Goal: Task Accomplishment & Management: Complete application form

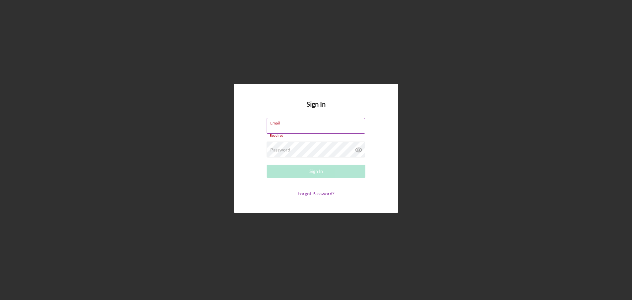
click at [283, 134] on div "Required" at bounding box center [315, 136] width 99 height 4
click at [283, 128] on input "Email" at bounding box center [315, 126] width 98 height 16
type input "[EMAIL_ADDRESS][DOMAIN_NAME]"
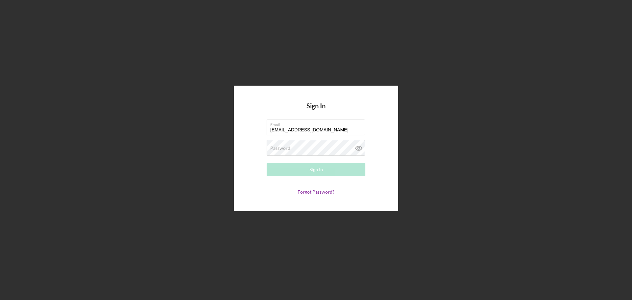
drag, startPoint x: 280, startPoint y: 148, endPoint x: 288, endPoint y: 160, distance: 14.1
click at [280, 148] on label "Password" at bounding box center [280, 147] width 20 height 5
click at [297, 172] on button "Sign In" at bounding box center [315, 169] width 99 height 13
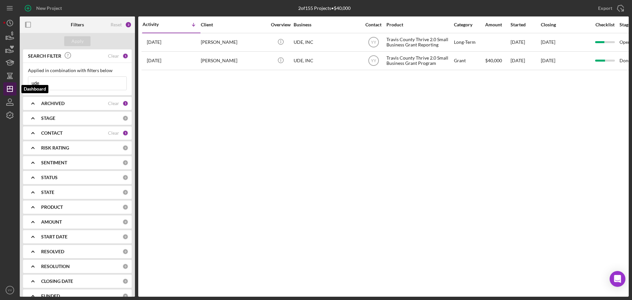
click at [10, 88] on line "button" at bounding box center [10, 87] width 0 height 3
click at [10, 27] on icon "Icon/History" at bounding box center [10, 23] width 16 height 16
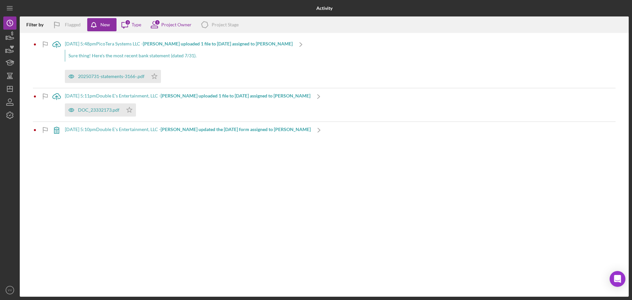
click at [175, 43] on b "[PERSON_NAME] uploaded 1 file to [DATE] assigned to [PERSON_NAME]" at bounding box center [218, 44] width 150 height 6
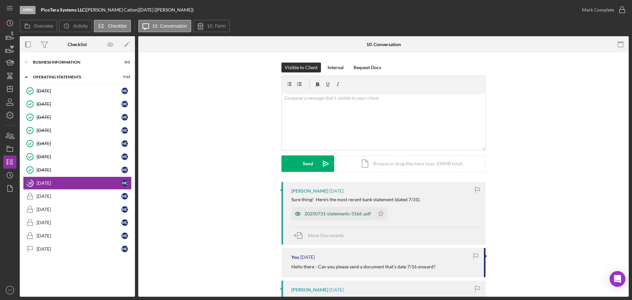
click at [330, 213] on div "20250731-statements-3166-.pdf" at bounding box center [337, 213] width 66 height 5
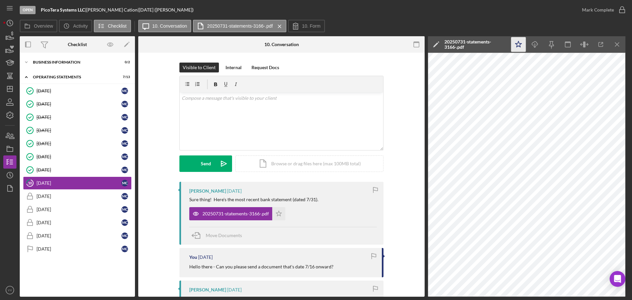
click at [520, 42] on icon "Icon/Star" at bounding box center [518, 44] width 15 height 15
click at [614, 43] on icon "Icon/Menu Close" at bounding box center [617, 44] width 15 height 15
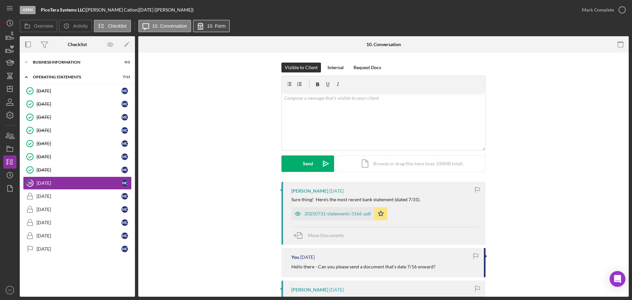
click at [225, 23] on button "10. Form" at bounding box center [211, 26] width 37 height 13
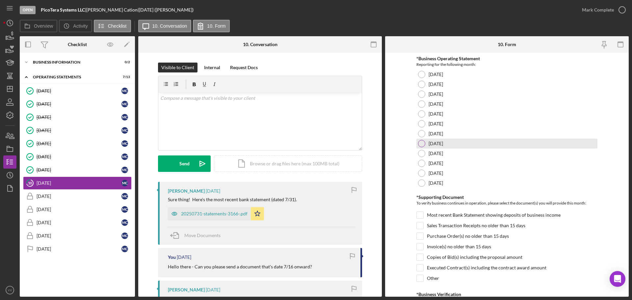
click at [419, 144] on div at bounding box center [421, 143] width 7 height 7
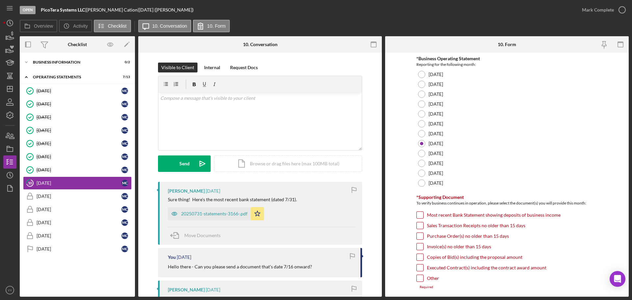
click at [417, 215] on input "Most recent Bank Statement showing deposits of business income" at bounding box center [419, 215] width 7 height 7
checkbox input "true"
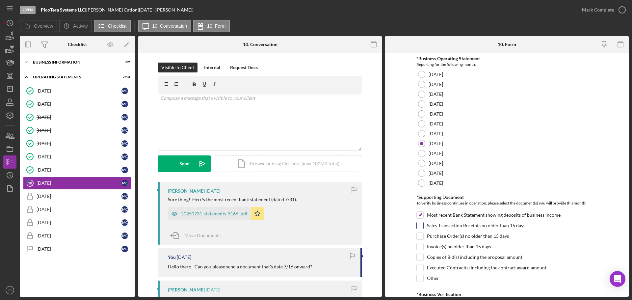
click at [418, 226] on input "Sales Transaction Receipts no older than 15 days" at bounding box center [419, 225] width 7 height 7
checkbox input "true"
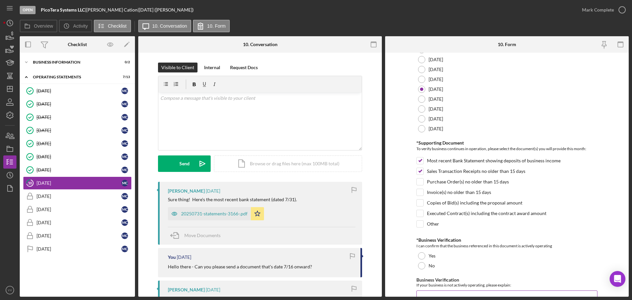
scroll to position [140, 0]
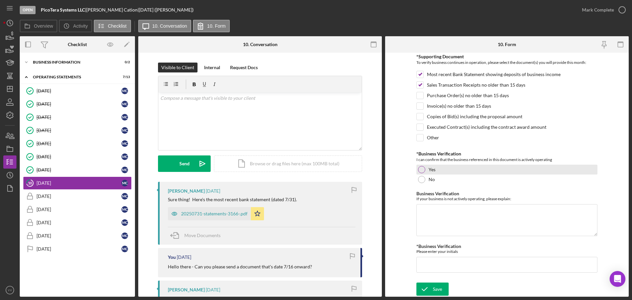
click at [422, 169] on div at bounding box center [421, 169] width 7 height 7
click at [433, 261] on input "*Business Verification" at bounding box center [506, 265] width 181 height 16
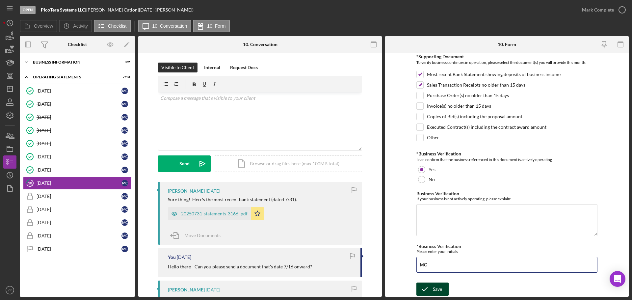
type input "MC"
click at [438, 291] on div "Save" at bounding box center [437, 288] width 9 height 13
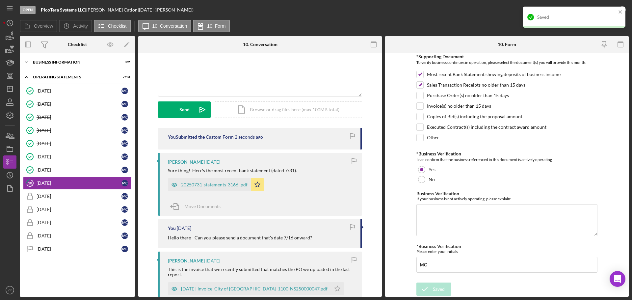
scroll to position [132, 0]
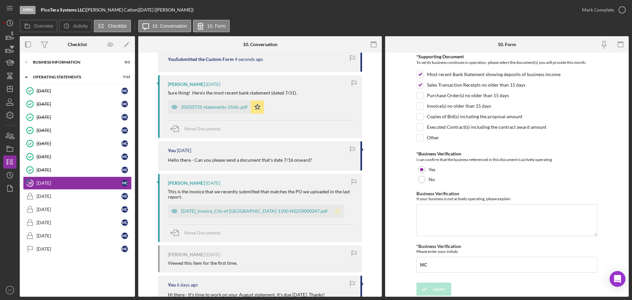
click at [335, 210] on polygon "button" at bounding box center [338, 210] width 6 height 5
click at [620, 9] on icon "button" at bounding box center [621, 10] width 16 height 16
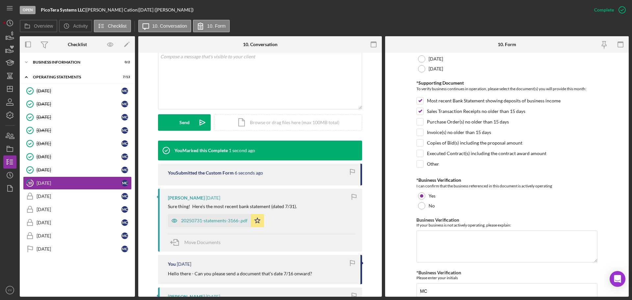
scroll to position [167, 0]
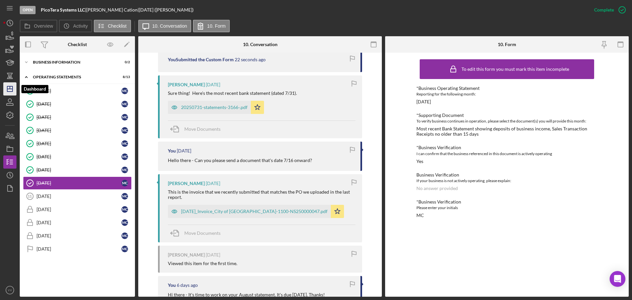
click at [11, 88] on icon "Icon/Dashboard" at bounding box center [10, 89] width 16 height 16
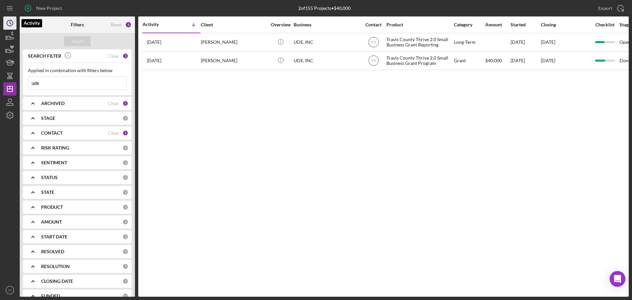
click at [9, 23] on icon "Icon/History" at bounding box center [10, 23] width 16 height 16
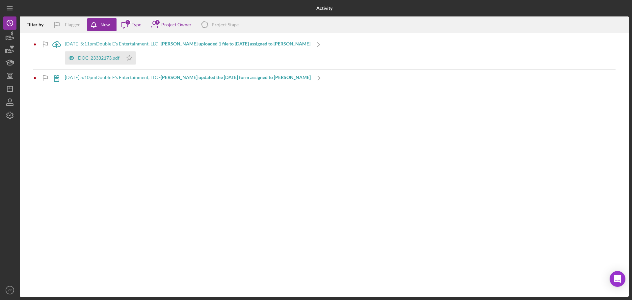
click at [196, 45] on b "[PERSON_NAME] uploaded 1 file to [DATE] assigned to [PERSON_NAME]" at bounding box center [236, 44] width 150 height 6
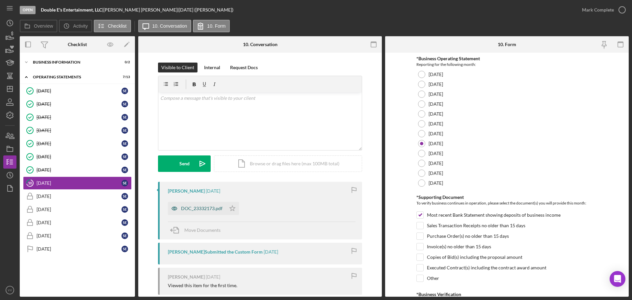
click at [203, 209] on div "DOC_23332173.pdf" at bounding box center [201, 208] width 41 height 5
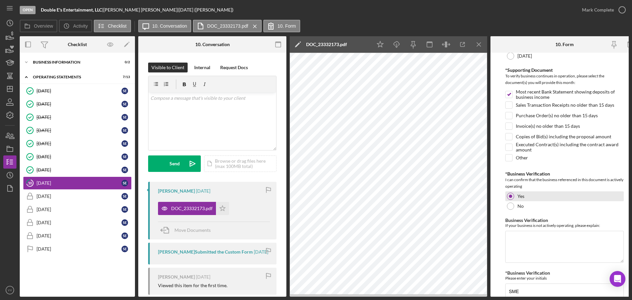
scroll to position [156, 0]
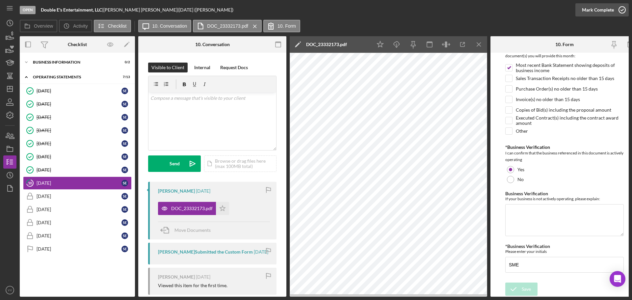
click at [607, 13] on div "Mark Complete" at bounding box center [598, 9] width 32 height 13
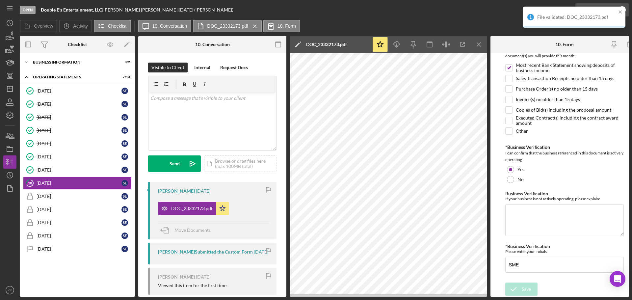
scroll to position [182, 0]
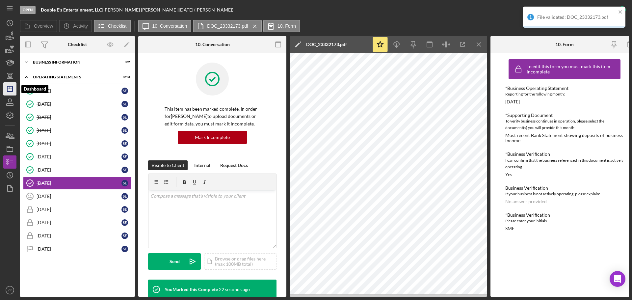
drag, startPoint x: 10, startPoint y: 86, endPoint x: 15, endPoint y: 88, distance: 5.9
click at [10, 86] on line "button" at bounding box center [10, 87] width 0 height 3
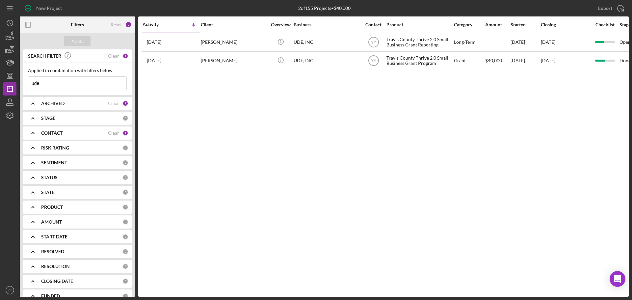
drag, startPoint x: 77, startPoint y: 82, endPoint x: -16, endPoint y: 71, distance: 93.8
click at [0, 71] on html "New Project 2 of 155 Projects • $40,000 ude Export Icon/Export Filters Reset 3 …" at bounding box center [316, 150] width 632 height 300
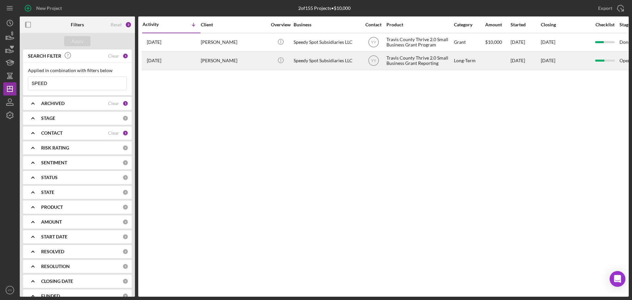
type input "SPEED"
click at [529, 62] on div "[DATE]" at bounding box center [525, 60] width 30 height 17
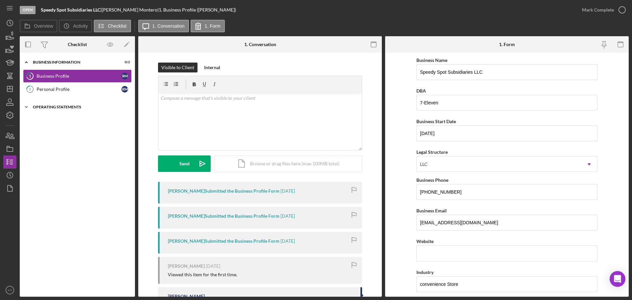
click at [63, 109] on div "Operating Statements" at bounding box center [80, 107] width 94 height 4
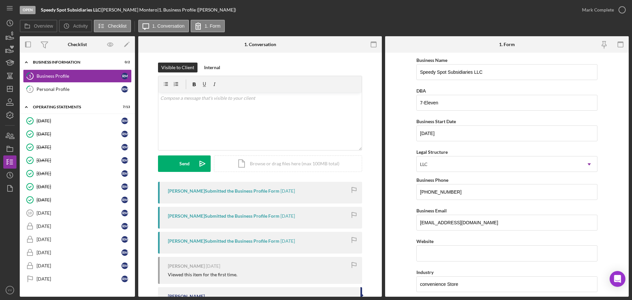
click at [52, 212] on div "[DATE]" at bounding box center [79, 212] width 85 height 5
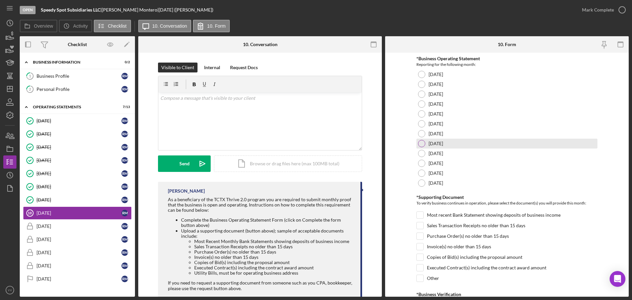
click at [437, 146] on label "[DATE]" at bounding box center [435, 143] width 14 height 5
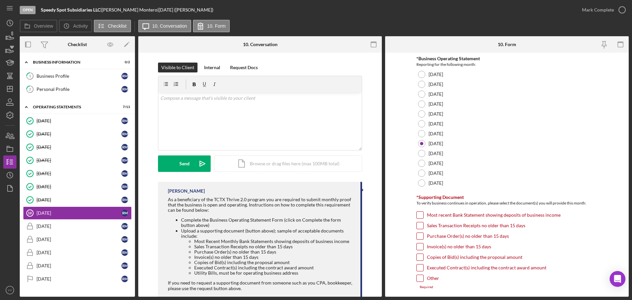
click at [419, 222] on input "Sales Transaction Receipts no older than 15 days" at bounding box center [419, 225] width 7 height 7
checkbox input "true"
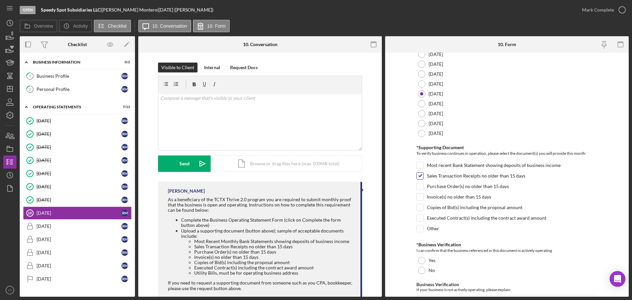
scroll to position [132, 0]
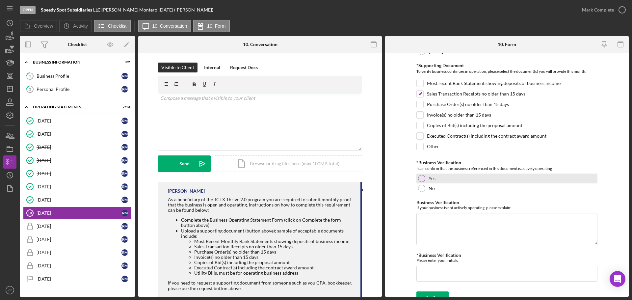
click at [421, 181] on div at bounding box center [421, 178] width 7 height 7
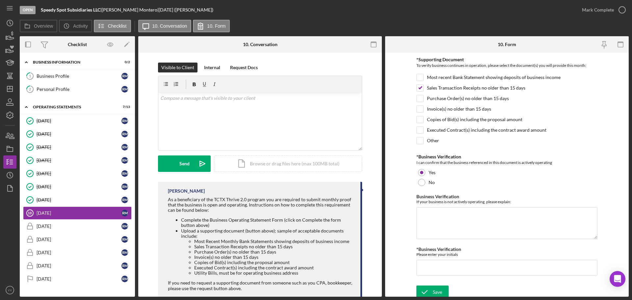
scroll to position [140, 0]
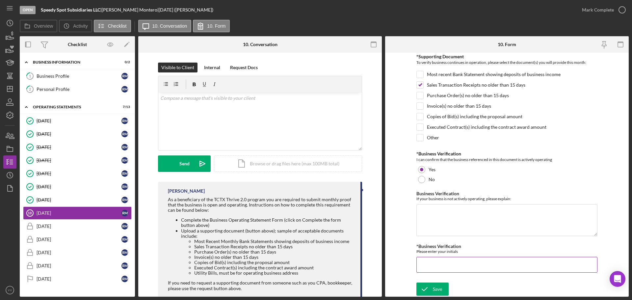
click at [437, 266] on input "*Business Verification" at bounding box center [506, 265] width 181 height 16
type input "RM"
click at [438, 290] on div "Save" at bounding box center [437, 288] width 9 height 13
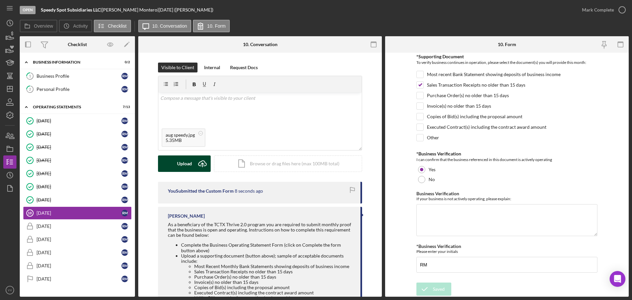
click at [189, 167] on div "Upload" at bounding box center [184, 163] width 15 height 16
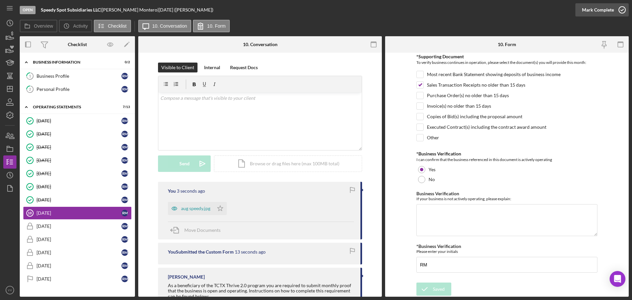
click at [604, 9] on div "Mark Complete" at bounding box center [598, 9] width 32 height 13
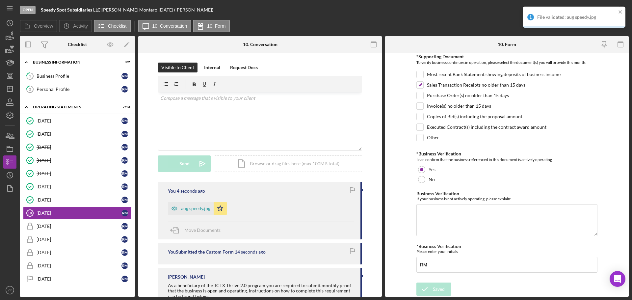
scroll to position [167, 0]
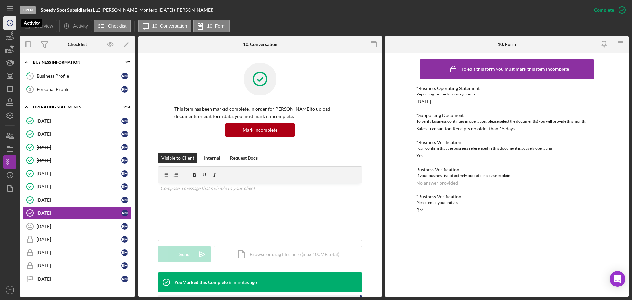
click at [13, 23] on icon "Icon/History" at bounding box center [10, 23] width 16 height 16
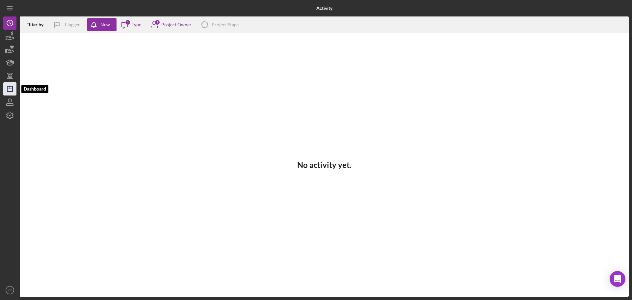
click at [9, 94] on icon "Icon/Dashboard" at bounding box center [10, 89] width 16 height 16
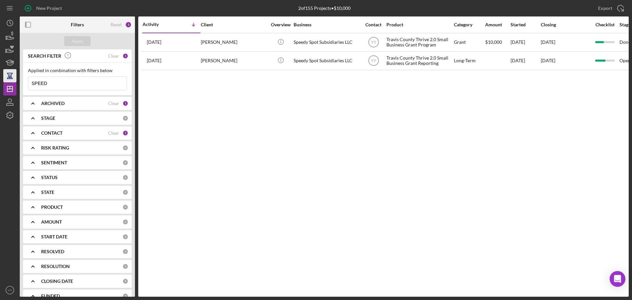
drag, startPoint x: 69, startPoint y: 83, endPoint x: 16, endPoint y: 78, distance: 53.5
click at [15, 78] on div "New Project 2 of 155 Projects • $10,000 SPEED Export Icon/Export Filters Reset …" at bounding box center [315, 148] width 625 height 296
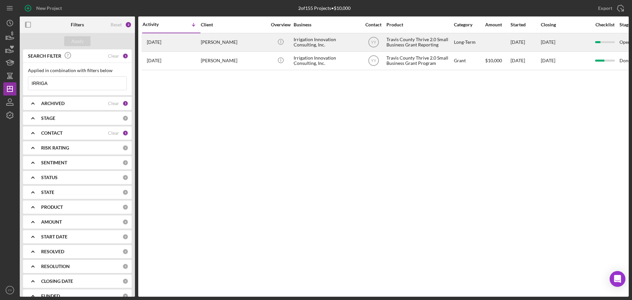
type input "IRRIGA"
click at [476, 44] on div "Long-Term" at bounding box center [469, 42] width 31 height 17
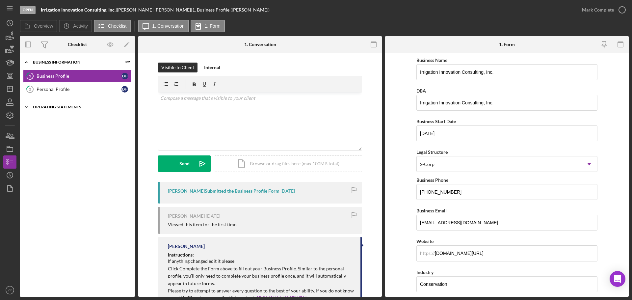
click at [47, 107] on div "Operating Statements" at bounding box center [80, 107] width 94 height 4
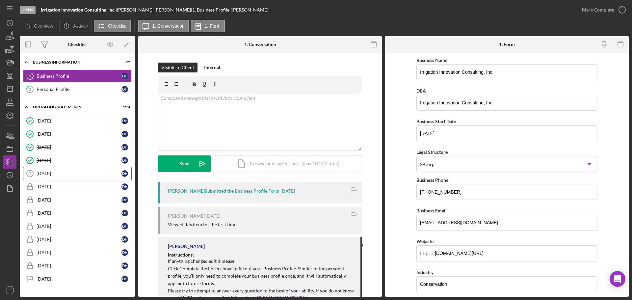
click at [51, 167] on link "[DATE] [DATE] D H" at bounding box center [77, 173] width 109 height 13
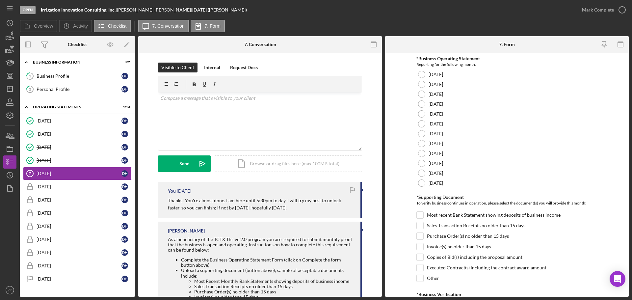
click at [288, 209] on p "Thanks! You're almost done. I am here until 5:30pm to day. I will try my best t…" at bounding box center [261, 204] width 186 height 15
click at [220, 104] on div "v Color teal Color pink Remove color Add row above Add row below Add column bef…" at bounding box center [259, 121] width 203 height 58
click at [177, 168] on button "Send Icon/icon-invite-send" at bounding box center [184, 163] width 53 height 16
